Goal: Task Accomplishment & Management: Manage account settings

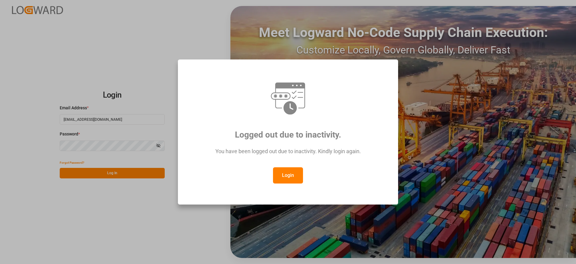
click at [288, 176] on button "Login" at bounding box center [288, 175] width 30 height 16
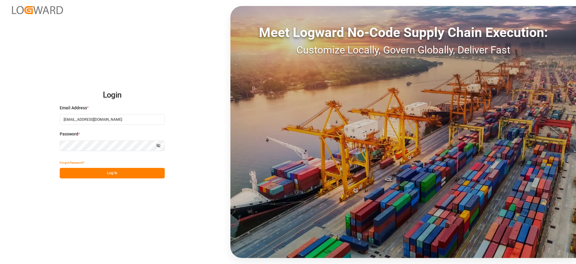
click at [117, 171] on button "Log In" at bounding box center [112, 173] width 105 height 11
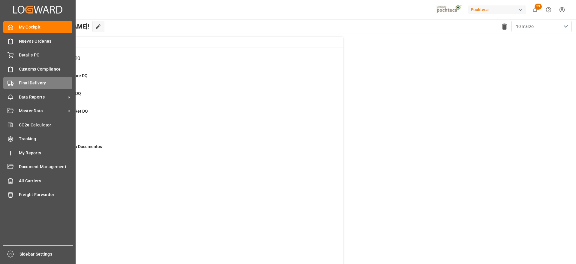
click at [23, 80] on span "Final Delivery" at bounding box center [46, 83] width 54 height 6
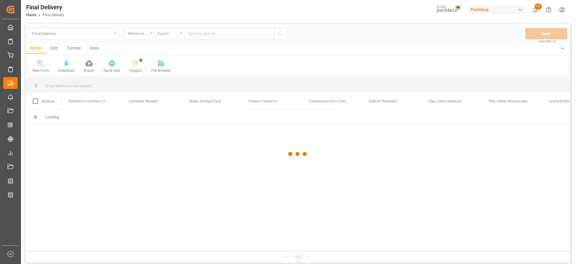
click at [205, 33] on div at bounding box center [298, 154] width 545 height 260
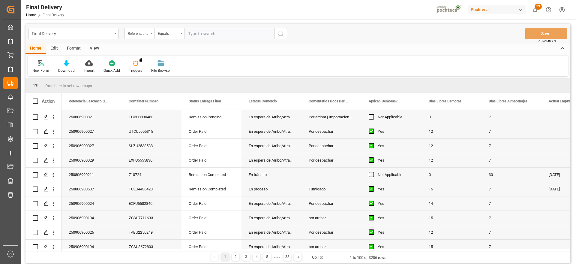
click at [207, 33] on input "text" at bounding box center [230, 33] width 90 height 11
paste input "250806900821"
type input "250806900821"
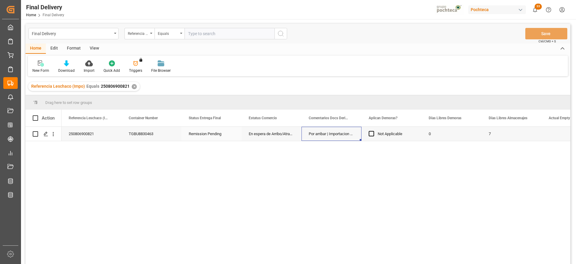
click at [342, 134] on div "Por arribar | Importacion condicionada al pago de facturas vencidas | Se activa…" at bounding box center [332, 134] width 60 height 14
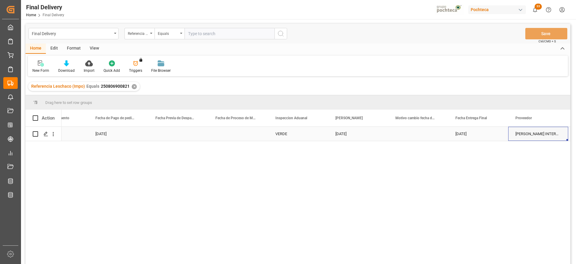
scroll to position [0, 1414]
click at [411, 134] on div "01-09-2025" at bounding box center [418, 134] width 60 height 14
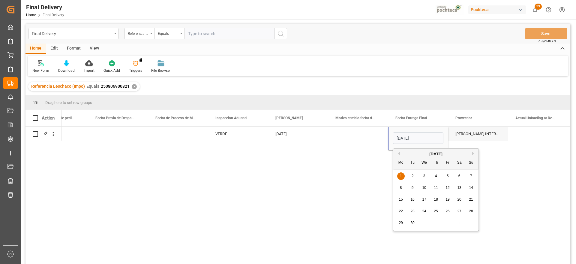
click at [399, 153] on button "Previous Month" at bounding box center [399, 154] width 4 height 4
click at [460, 223] on span "30" at bounding box center [459, 223] width 4 height 4
type input "30-08-2025"
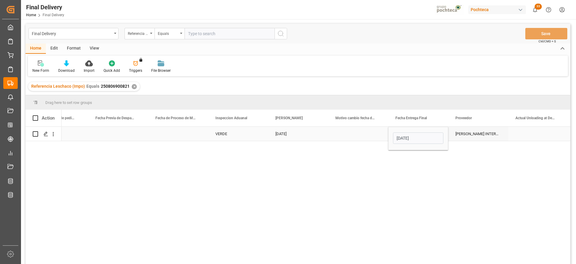
click at [523, 129] on div "Press SPACE to select this row." at bounding box center [538, 134] width 60 height 14
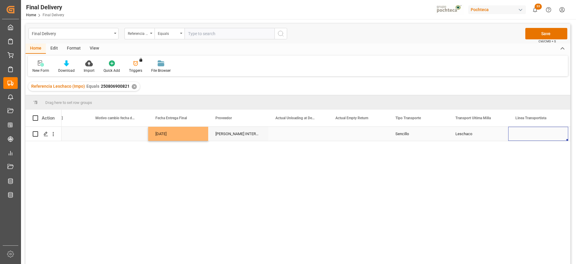
click at [465, 137] on div "Leschaco" at bounding box center [478, 134] width 60 height 14
click at [499, 137] on button "Leschaco" at bounding box center [478, 136] width 50 height 11
click at [485, 173] on div "Pochteca" at bounding box center [479, 171] width 44 height 6
click at [542, 129] on div "Press SPACE to select this row." at bounding box center [538, 134] width 60 height 14
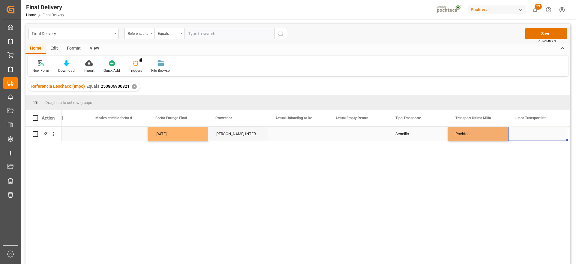
click at [542, 129] on div "Press SPACE to select this row." at bounding box center [538, 134] width 60 height 14
click at [542, 136] on input "Press SPACE to select this row." at bounding box center [538, 136] width 50 height 11
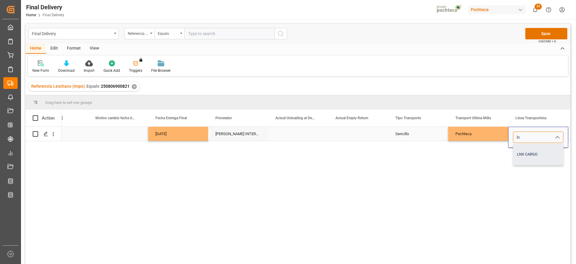
click at [521, 150] on div "LNX CARGO" at bounding box center [539, 154] width 50 height 21
type input "LNX CARGO"
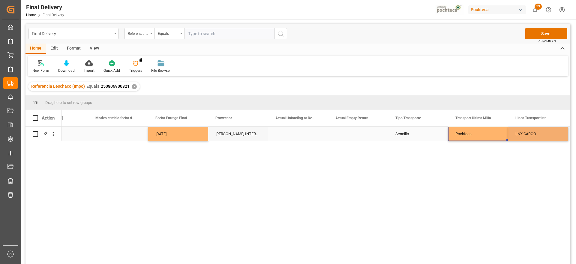
click at [481, 134] on div "Pochteca" at bounding box center [478, 134] width 60 height 14
click at [548, 133] on div "LNX CARGO" at bounding box center [538, 134] width 60 height 14
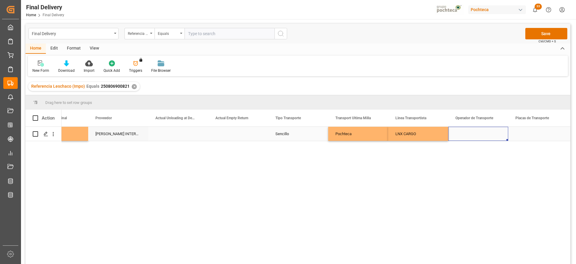
click at [493, 133] on div "Press SPACE to select this row." at bounding box center [478, 134] width 60 height 14
click at [493, 133] on input "Press SPACE to select this row." at bounding box center [478, 136] width 50 height 11
type input "s"
type input "SIN INFORMACION"
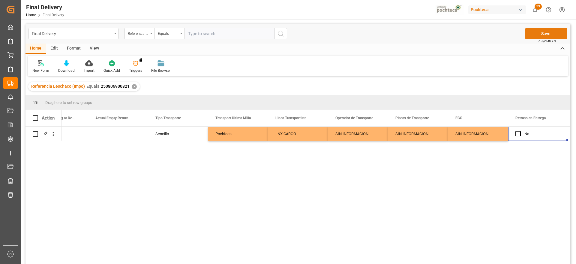
click at [558, 32] on button "Save" at bounding box center [547, 33] width 42 height 11
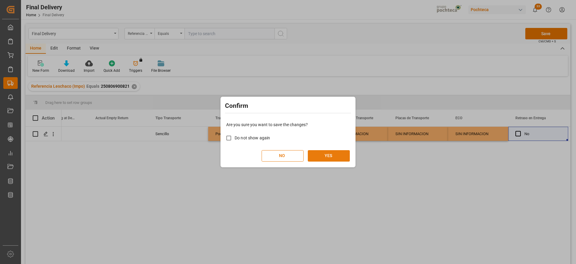
click at [311, 153] on button "YES" at bounding box center [329, 155] width 42 height 11
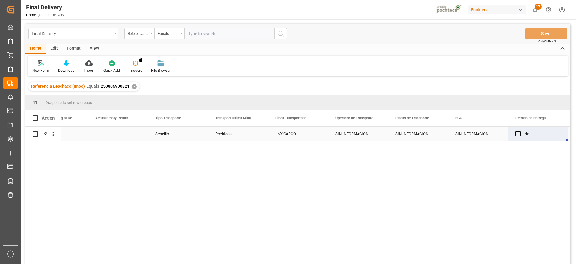
click at [479, 135] on div "SIN INFORMACION" at bounding box center [478, 134] width 60 height 14
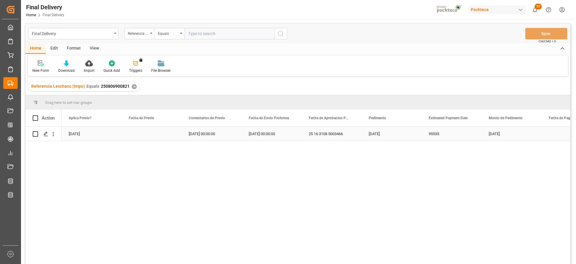
scroll to position [0, 961]
click at [43, 134] on div "Press SPACE to select this row." at bounding box center [45, 133] width 9 height 11
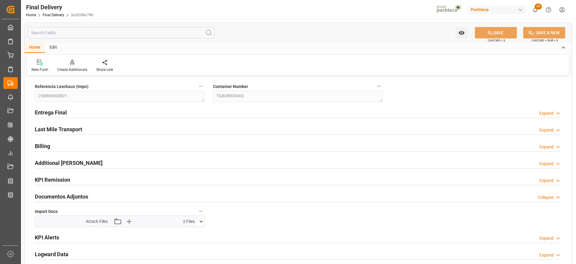
click at [199, 220] on icon at bounding box center [201, 221] width 6 height 6
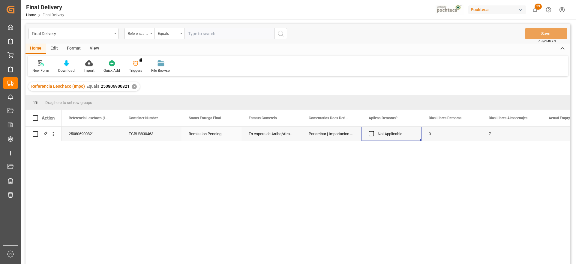
click at [395, 136] on div "Not Applicable" at bounding box center [396, 134] width 37 height 14
drag, startPoint x: 128, startPoint y: 86, endPoint x: 99, endPoint y: 85, distance: 29.4
click at [99, 85] on div "Referencia Leschaco (Impo) Equals 250806900821" at bounding box center [80, 86] width 98 height 6
copy span "250806900821"
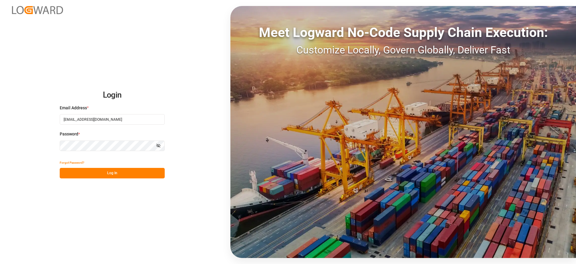
click at [119, 171] on button "Log In" at bounding box center [112, 173] width 105 height 11
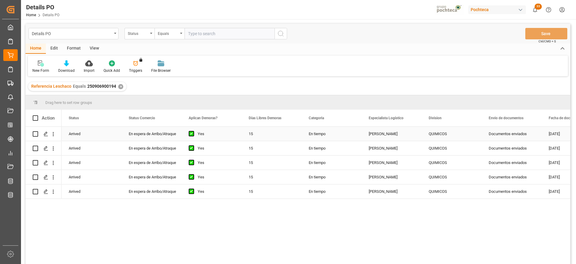
click at [276, 140] on div "15" at bounding box center [272, 134] width 60 height 14
click at [117, 84] on div "Referencia Leschaco Equals 250906900194 ✕" at bounding box center [77, 86] width 98 height 9
click at [118, 87] on div "✕" at bounding box center [120, 86] width 5 height 5
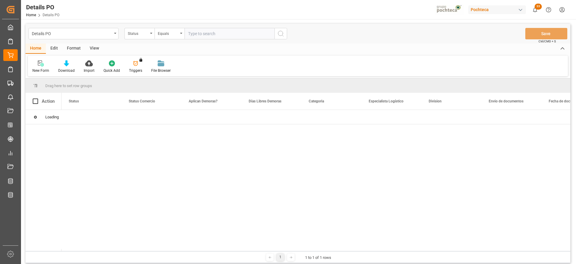
click at [205, 35] on input "text" at bounding box center [230, 33] width 90 height 11
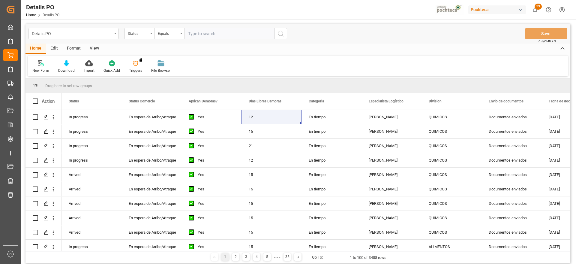
paste input "250806900821"
type input "250806900821"
click at [141, 31] on div "Status" at bounding box center [138, 32] width 20 height 7
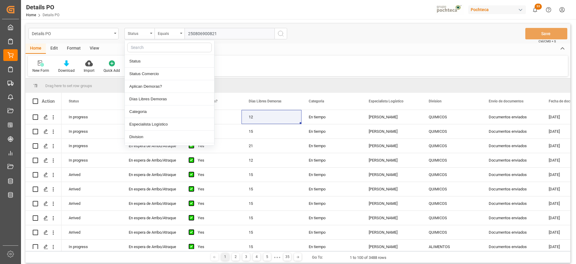
click at [143, 45] on input "text" at bounding box center [169, 48] width 85 height 10
type input "ref"
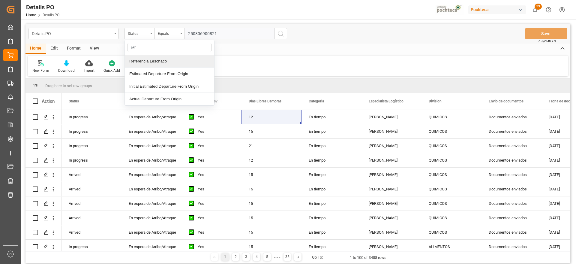
click at [154, 60] on div "Referencia Leschaco" at bounding box center [169, 61] width 89 height 13
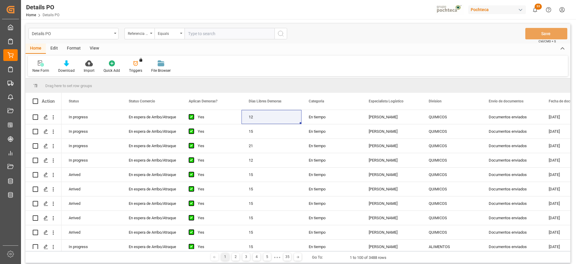
click at [210, 33] on input "text" at bounding box center [230, 33] width 90 height 11
paste input "250806900821"
type input "250806900821"
click at [282, 33] on icon "search button" at bounding box center [280, 33] width 7 height 7
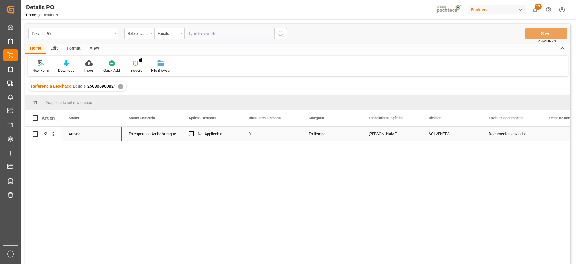
click at [157, 132] on div "En espera de Arribo/Atraque" at bounding box center [152, 134] width 46 height 14
click at [170, 136] on icon "open menu" at bounding box center [170, 137] width 7 height 7
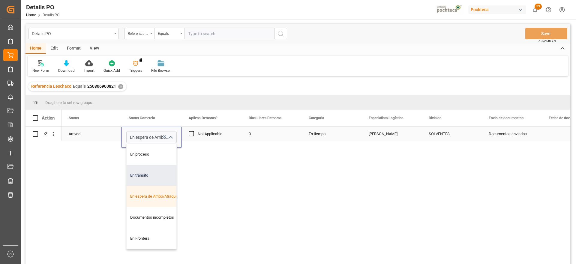
click at [154, 177] on div "En tránsito" at bounding box center [155, 175] width 57 height 21
type input "En tránsito"
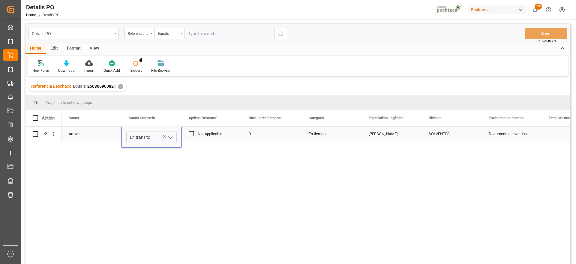
click at [220, 127] on div "Not Applicable" at bounding box center [216, 134] width 37 height 14
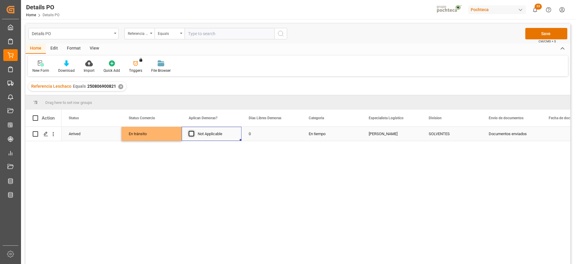
click at [191, 131] on span "Press SPACE to select this row." at bounding box center [191, 133] width 5 height 5
click at [193, 131] on input "Press SPACE to select this row." at bounding box center [193, 131] width 0 height 0
click at [262, 134] on div "0" at bounding box center [272, 134] width 60 height 14
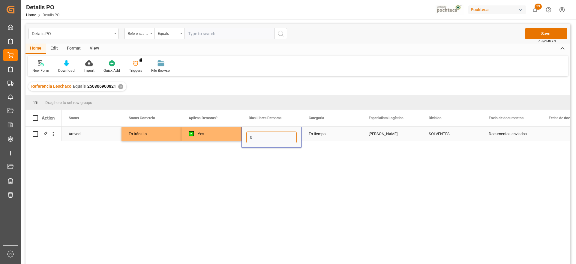
click at [263, 134] on input "0" at bounding box center [271, 136] width 50 height 11
type input "12"
click at [331, 135] on div "En tiempo" at bounding box center [332, 134] width 60 height 14
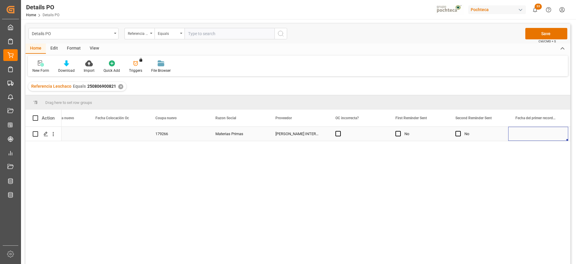
scroll to position [0, 634]
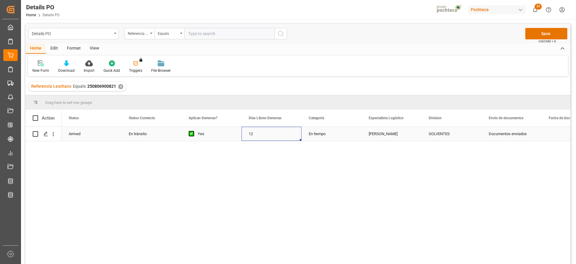
click at [434, 137] on div "SOLVENTES" at bounding box center [452, 134] width 46 height 14
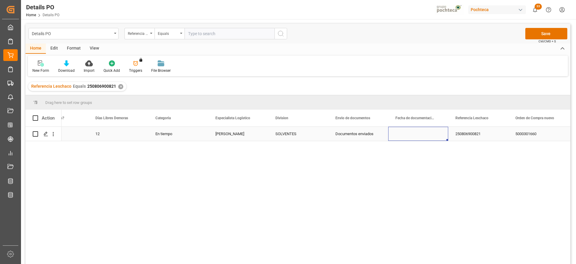
click at [434, 137] on div "Press SPACE to select this row." at bounding box center [418, 134] width 60 height 14
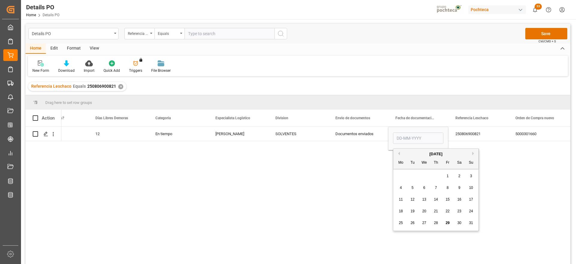
click at [400, 153] on div "[DATE]" at bounding box center [436, 154] width 85 height 6
click at [399, 153] on button "Previous Month" at bounding box center [399, 154] width 4 height 4
click at [435, 222] on span "31" at bounding box center [436, 223] width 4 height 4
type input "[DATE]"
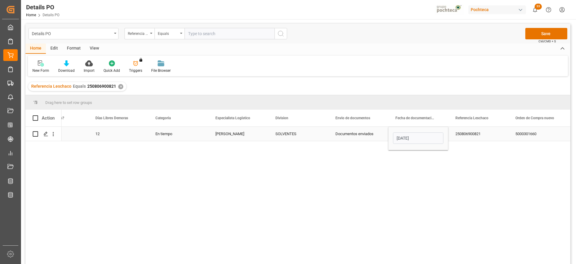
drag, startPoint x: 470, startPoint y: 139, endPoint x: 469, endPoint y: 136, distance: 3.9
click at [469, 136] on div "250806900821" at bounding box center [478, 134] width 60 height 14
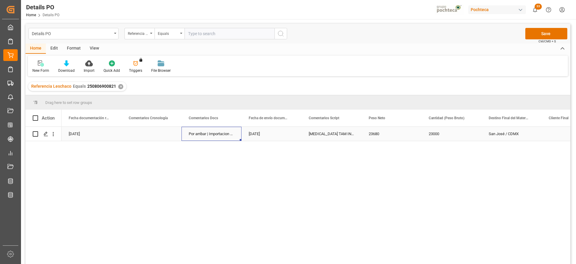
click at [189, 134] on div "Por arribar | Importacion condicionada al pago de facturas vencidas | Se activa…" at bounding box center [212, 134] width 60 height 14
drag, startPoint x: 190, startPoint y: 135, endPoint x: 237, endPoint y: 137, distance: 47.5
click at [237, 137] on div "Por arribar | Importacion condicionada al pago de facturas vencidas | Se activa…" at bounding box center [212, 137] width 60 height 21
type input "e"
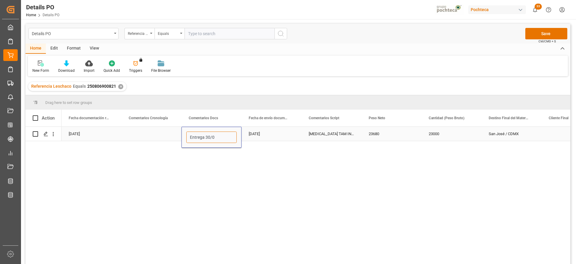
type input "Entrega 30/08"
drag, startPoint x: 276, startPoint y: 131, endPoint x: 368, endPoint y: 116, distance: 93.2
click at [275, 131] on div "[DATE]" at bounding box center [272, 134] width 60 height 14
click at [549, 30] on button "Save" at bounding box center [547, 33] width 42 height 11
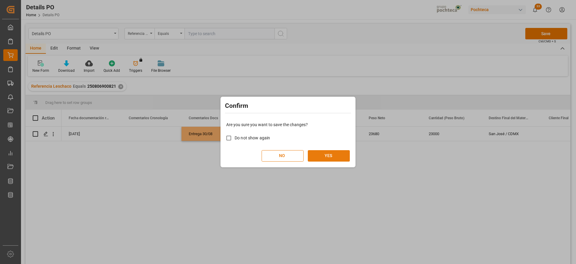
click at [340, 156] on button "YES" at bounding box center [329, 155] width 42 height 11
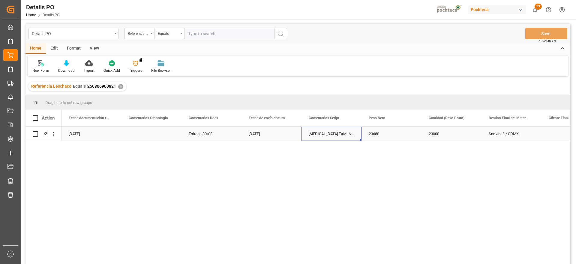
click at [335, 137] on div "[MEDICAL_DATA] TAM INC 160 KG (50073)" at bounding box center [332, 134] width 60 height 14
click at [404, 139] on div "23680" at bounding box center [392, 134] width 60 height 14
